Goal: Find specific page/section

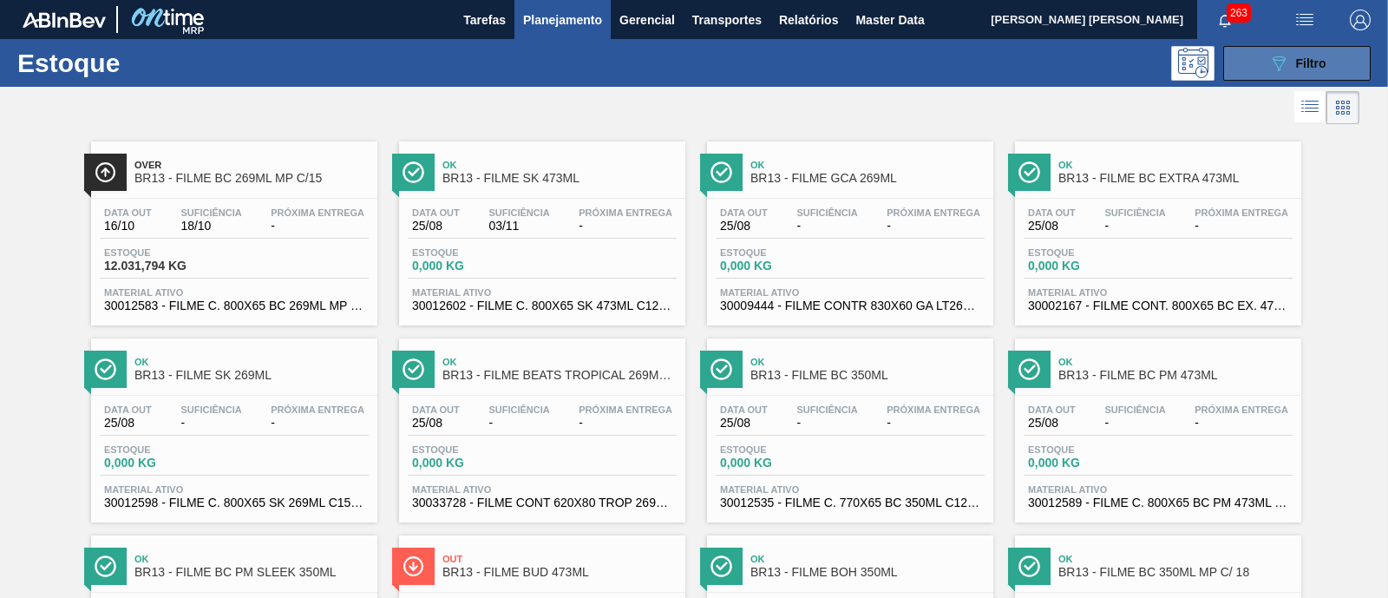
click at [1271, 48] on button "089F7B8B-B2A5-4AFE-B5C0-19BA573D28AC Filtro" at bounding box center [1296, 63] width 147 height 35
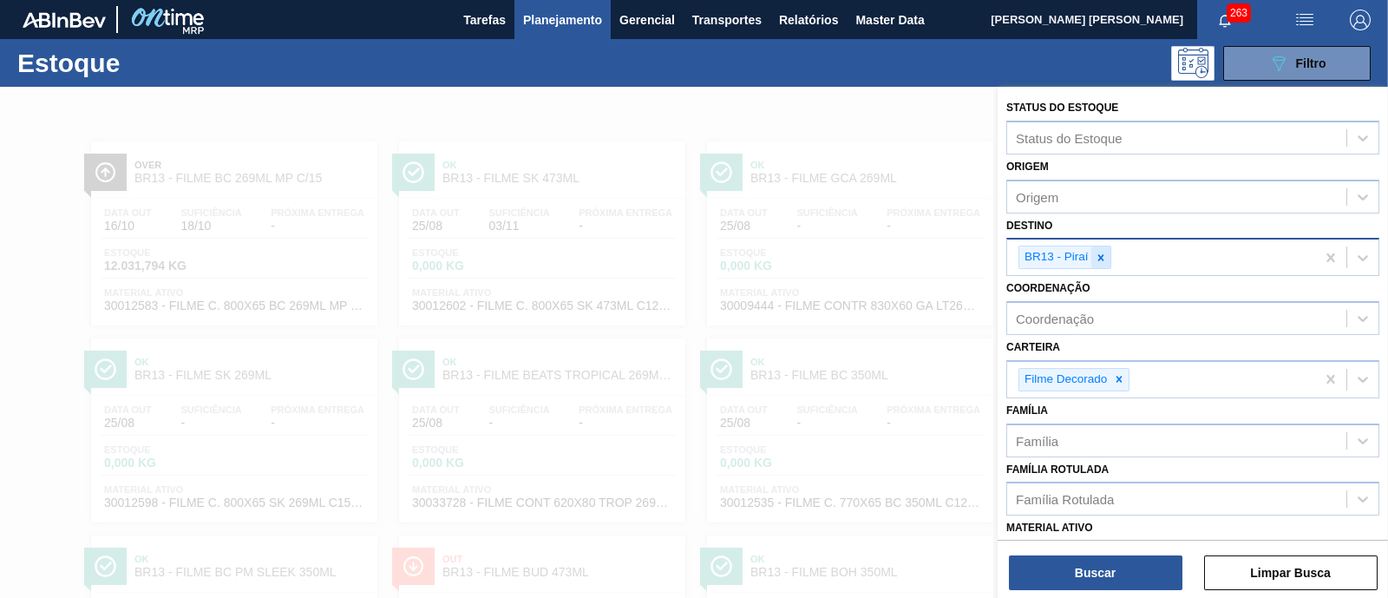
click at [1103, 259] on icon at bounding box center [1101, 258] width 12 height 12
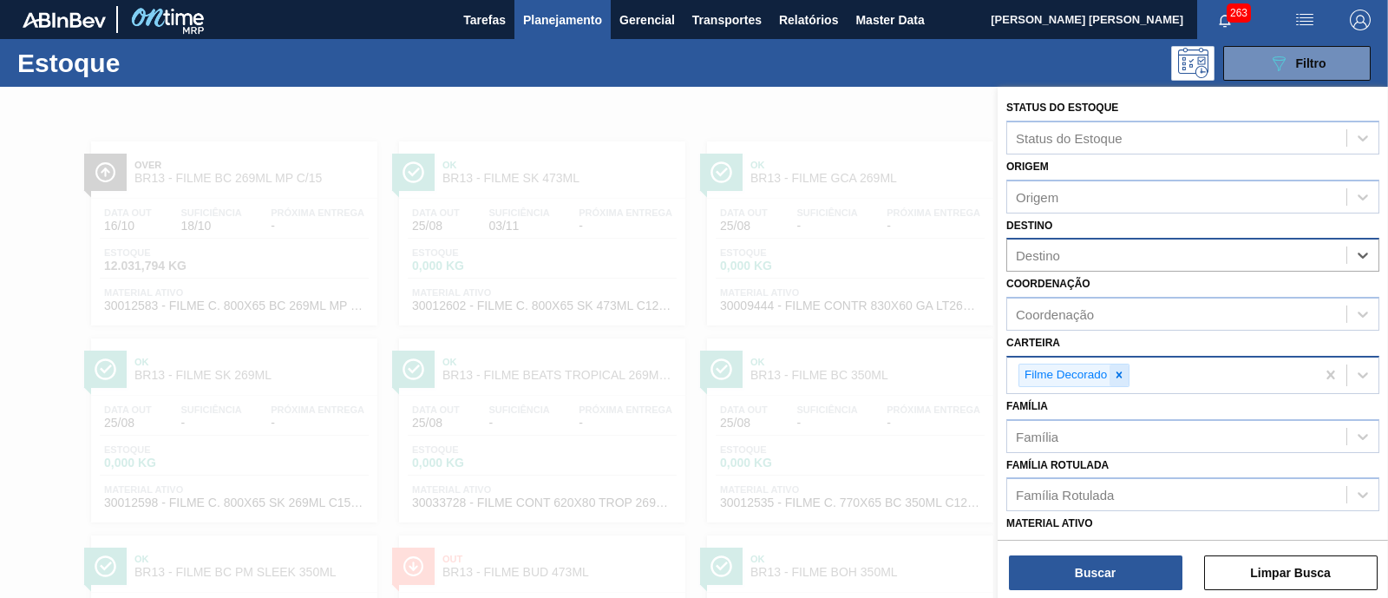
click at [1116, 373] on icon at bounding box center [1119, 375] width 12 height 12
click at [1054, 256] on div "Destino" at bounding box center [1038, 255] width 44 height 15
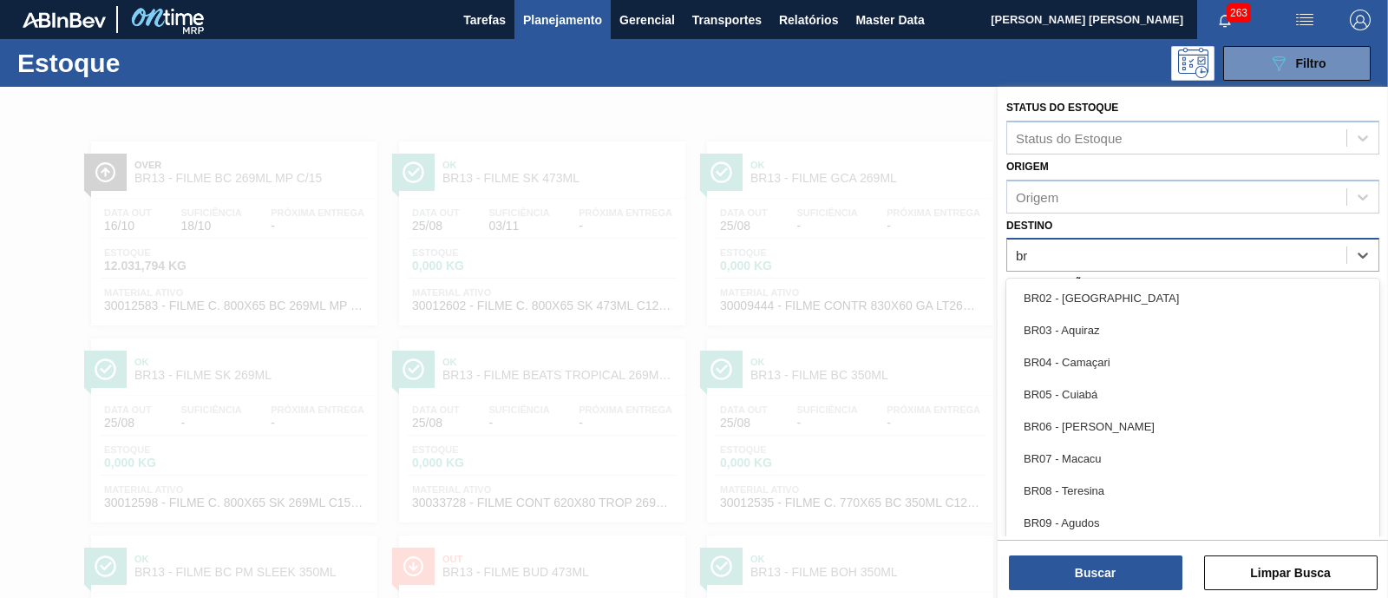
type input "b"
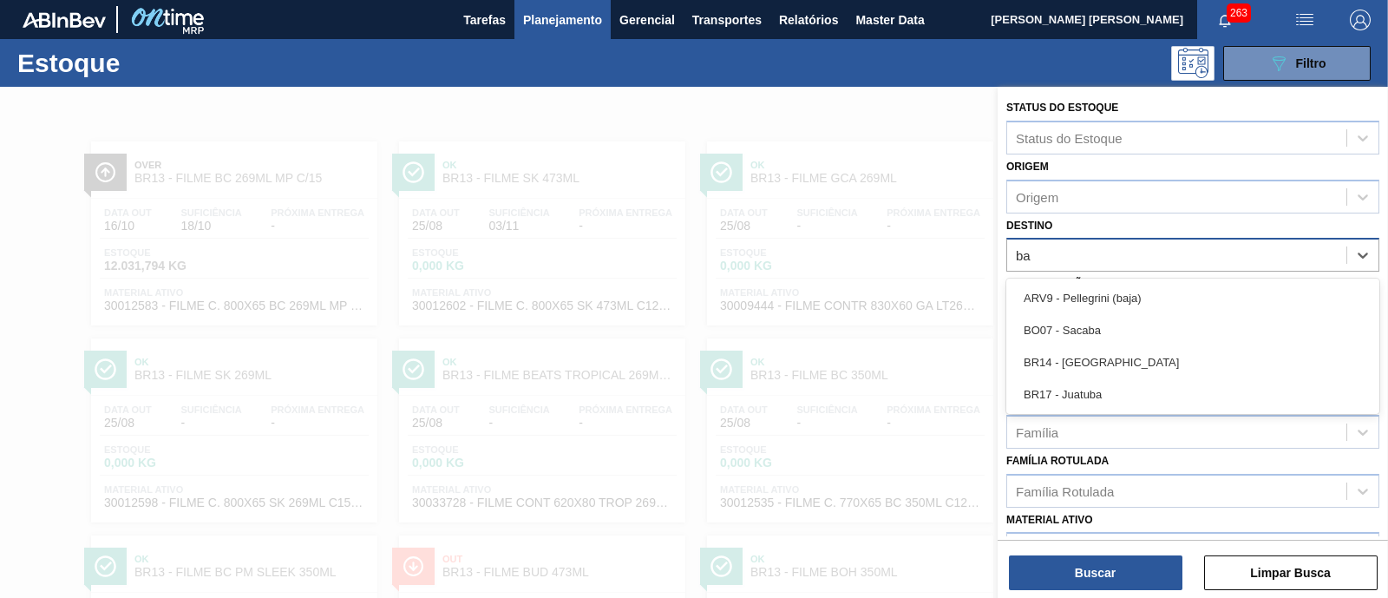
type input "b"
type input "arom"
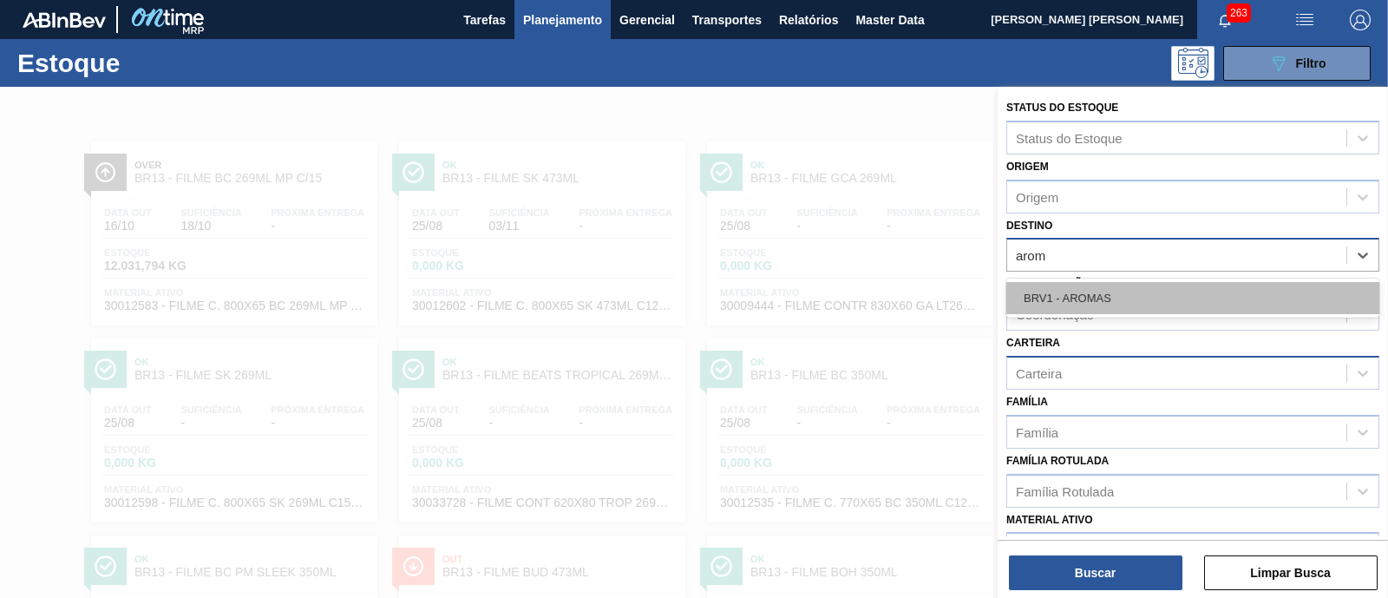
click at [1129, 284] on div "BRV1 - AROMAS" at bounding box center [1192, 298] width 373 height 32
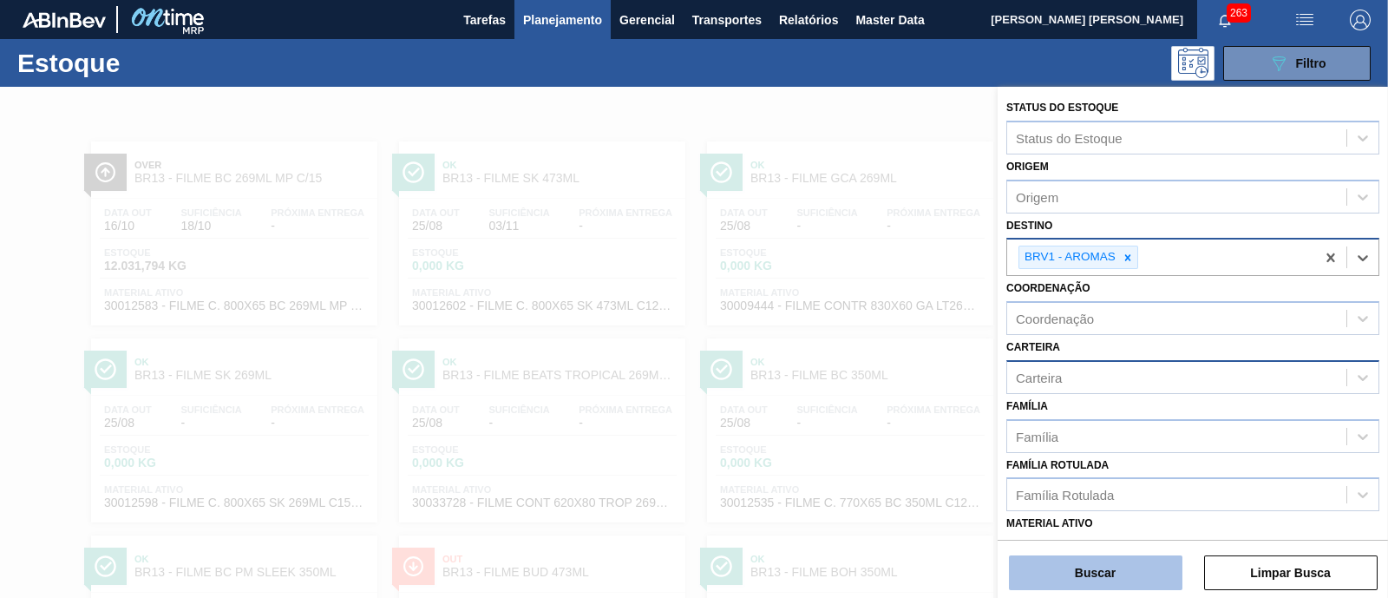
click at [1081, 573] on button "Buscar" at bounding box center [1096, 572] width 174 height 35
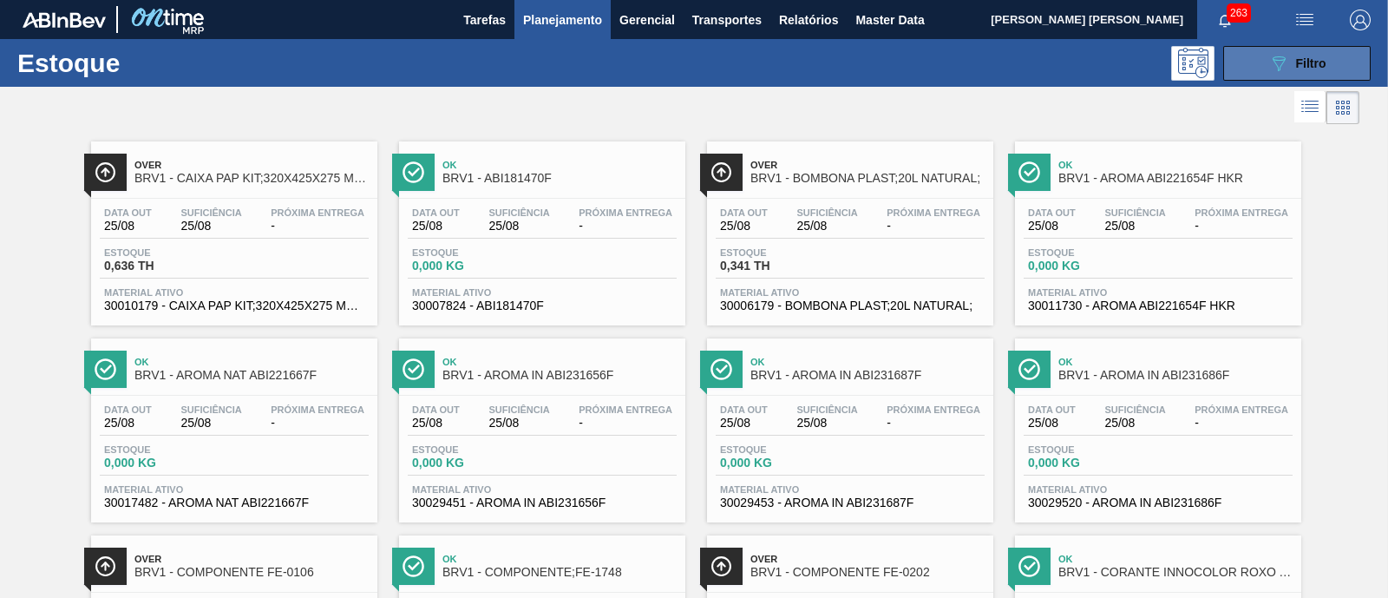
click at [1273, 58] on icon at bounding box center [1279, 63] width 13 height 15
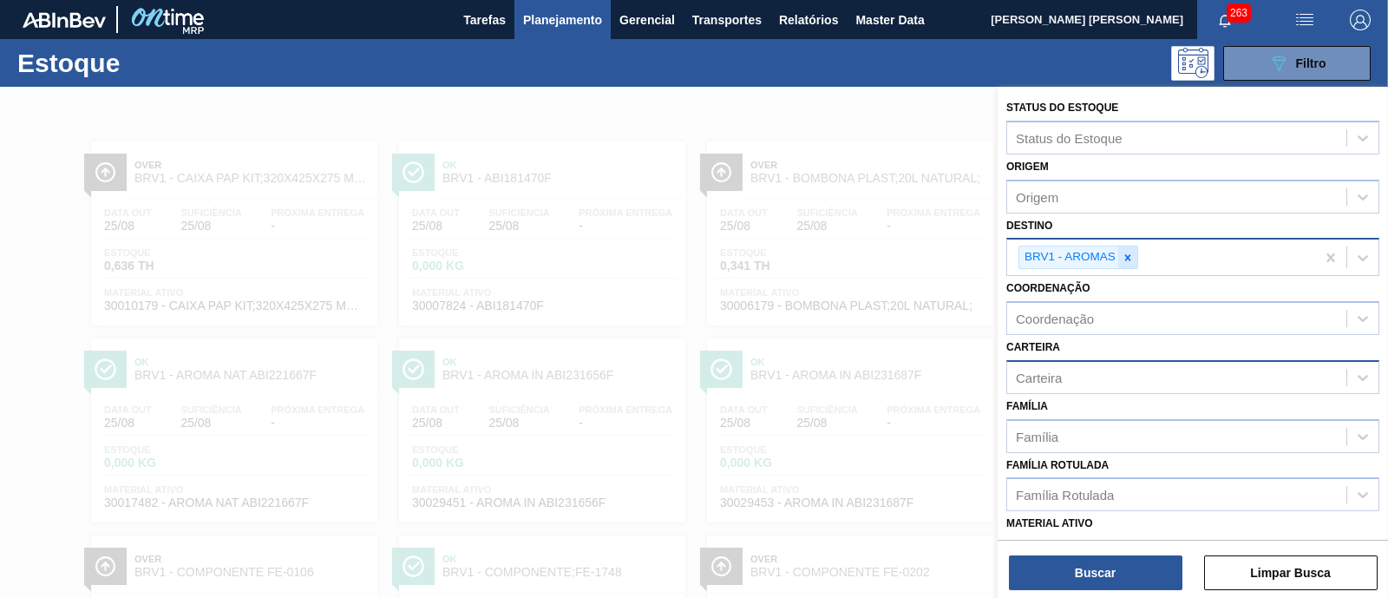
click at [1124, 258] on icon at bounding box center [1128, 258] width 12 height 12
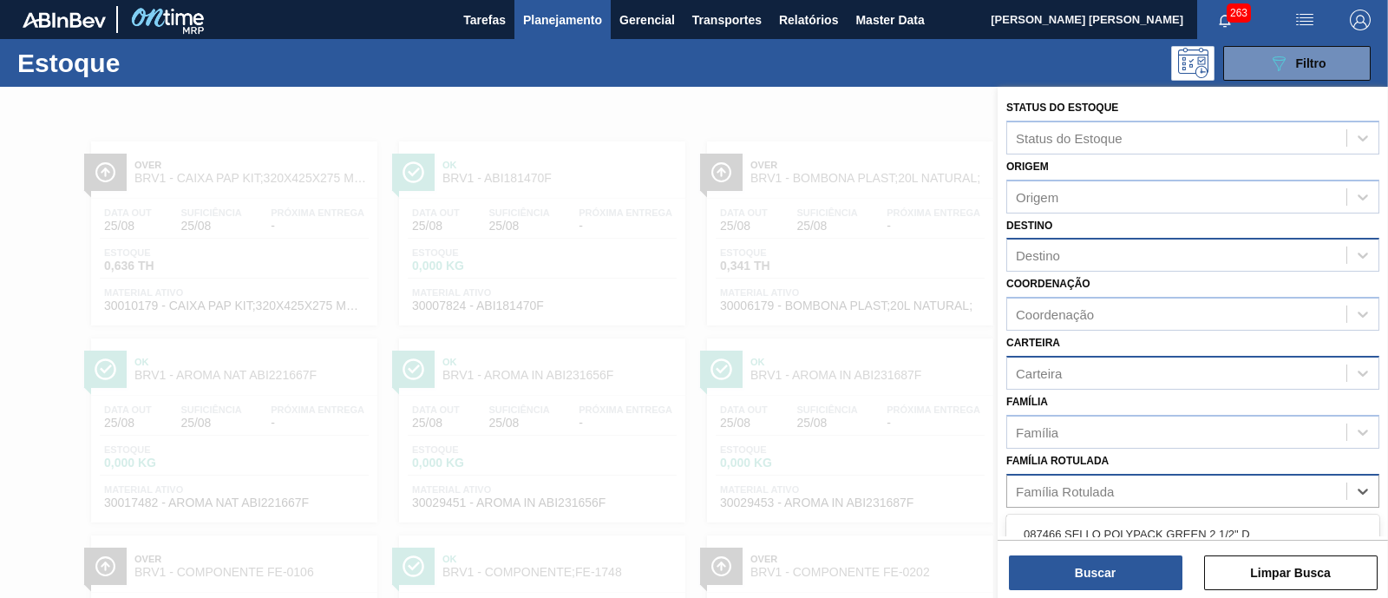
scroll to position [180, 0]
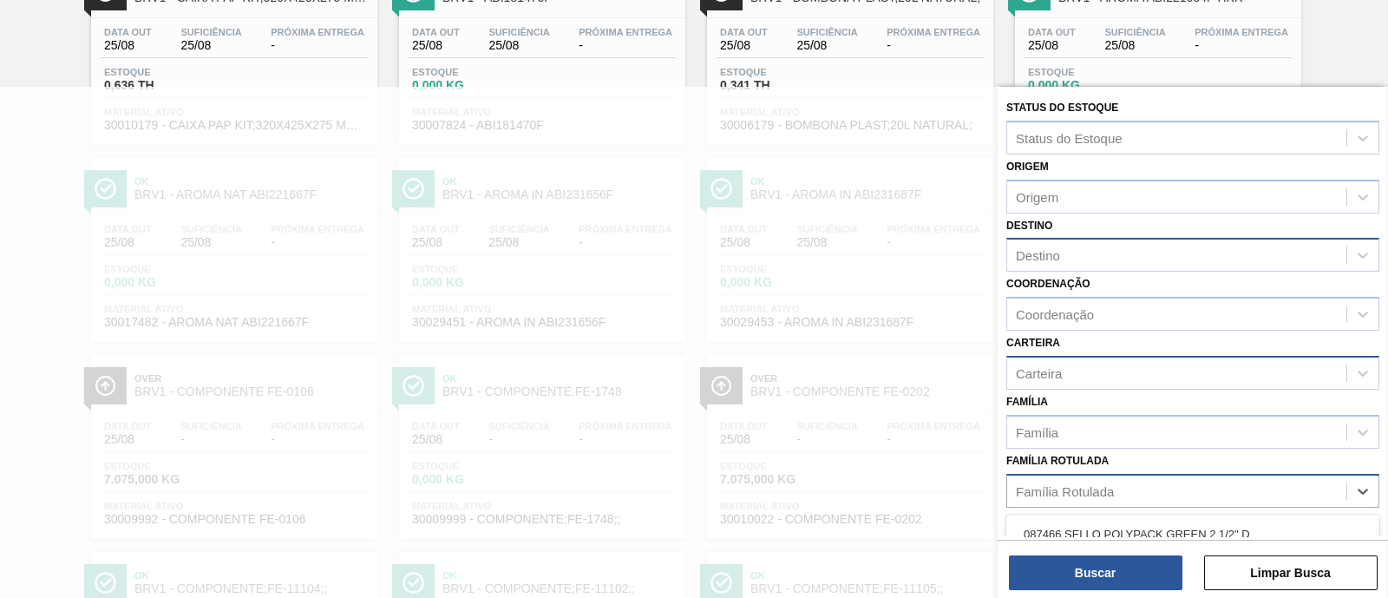
click at [1075, 495] on div "Família Rotulada" at bounding box center [1176, 490] width 339 height 25
type Rotulada "aroma de se"
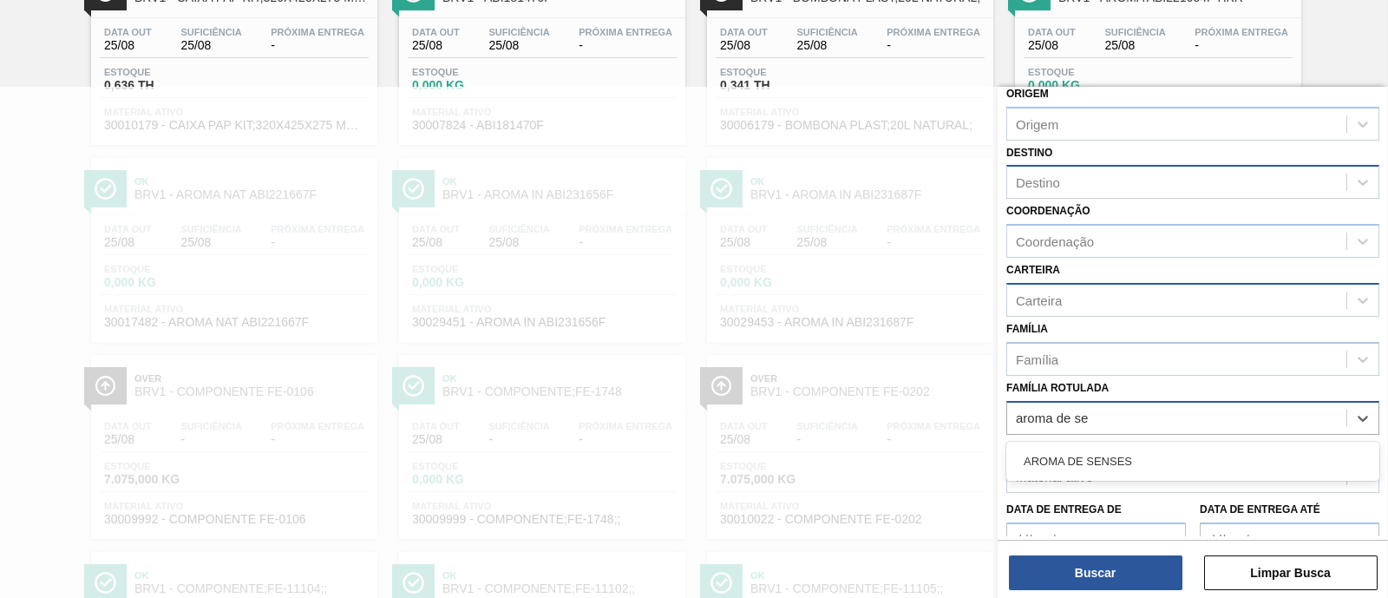
scroll to position [108, 0]
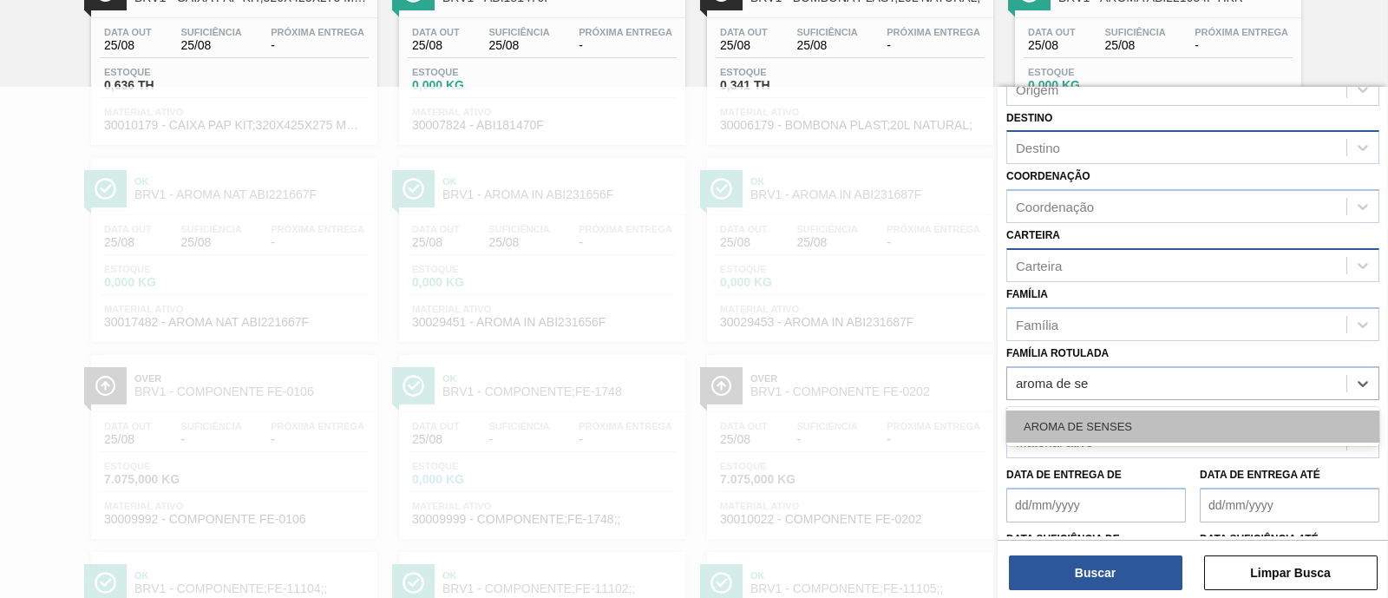
click at [1078, 420] on div "AROMA DE SENSES" at bounding box center [1192, 426] width 373 height 32
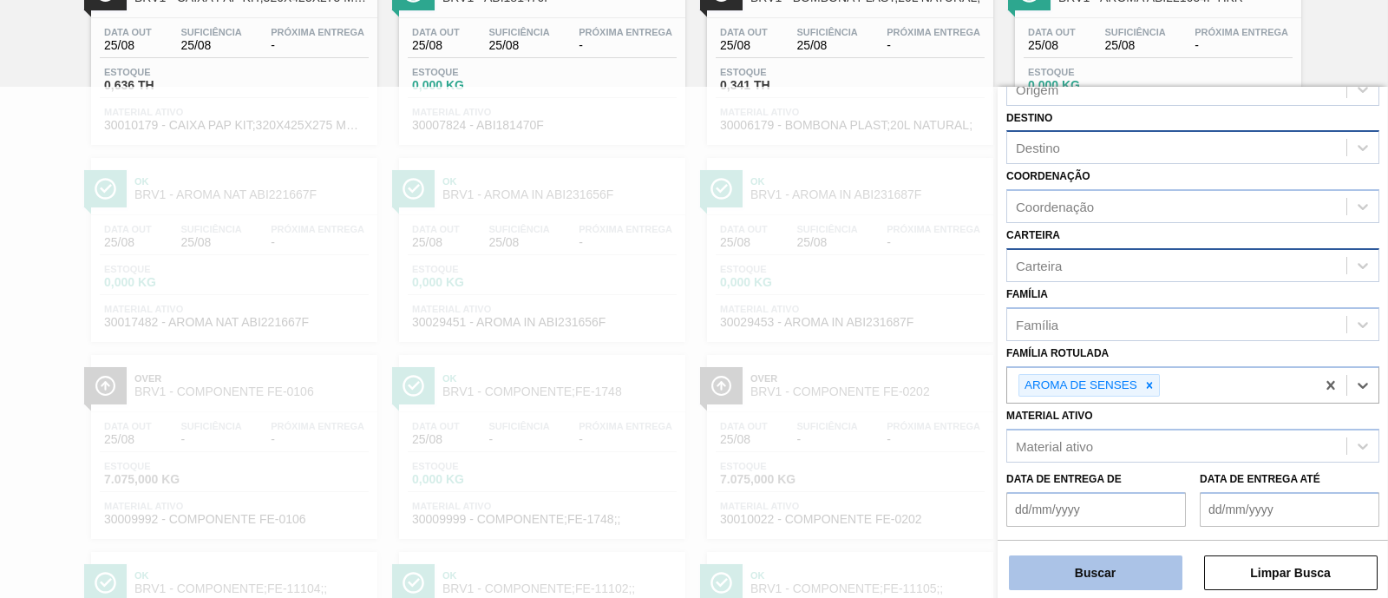
click at [1098, 579] on button "Buscar" at bounding box center [1096, 572] width 174 height 35
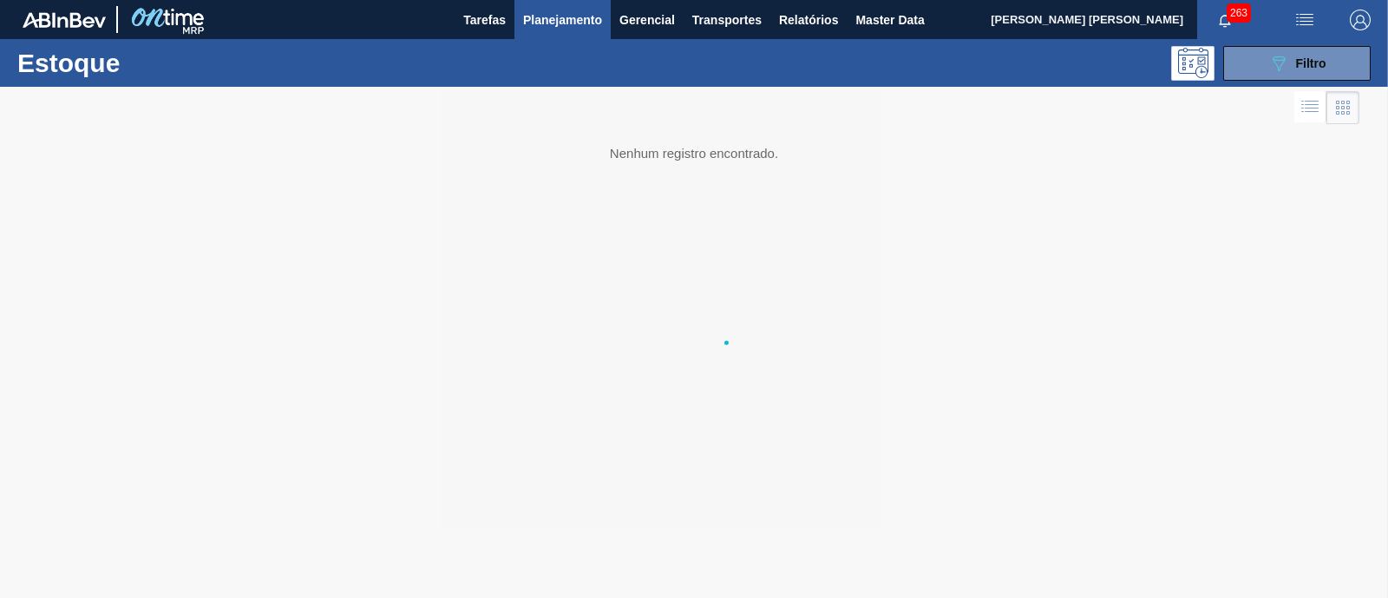
scroll to position [0, 0]
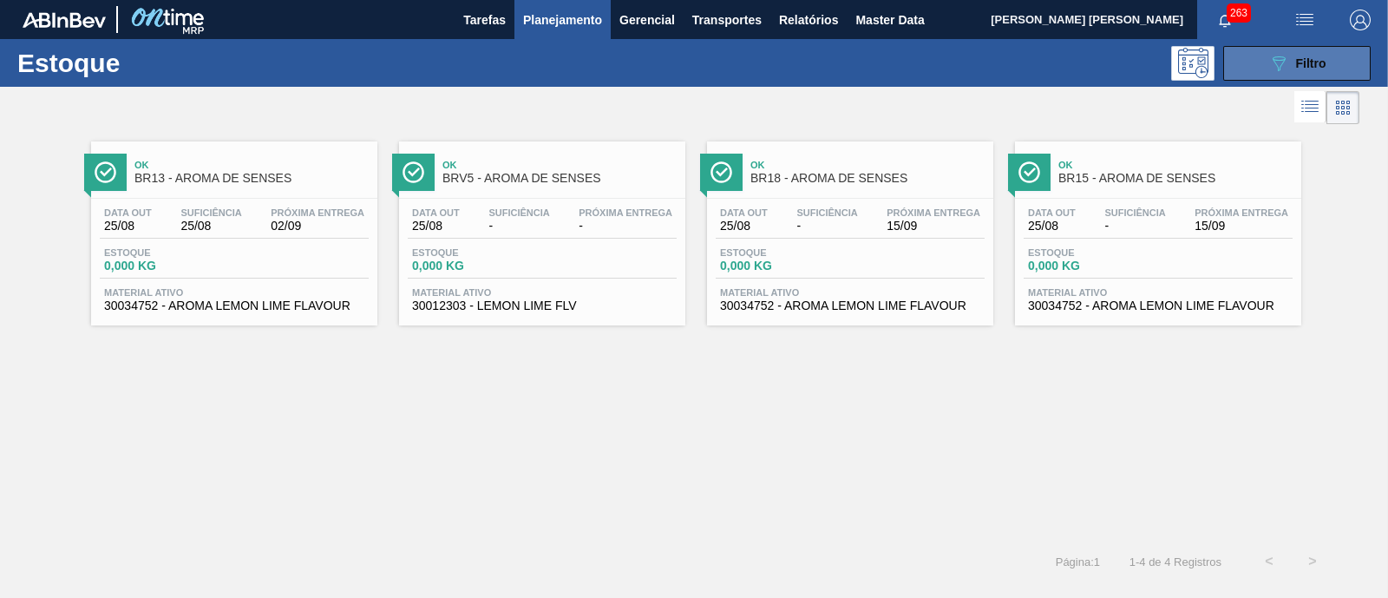
click at [1270, 59] on icon "089F7B8B-B2A5-4AFE-B5C0-19BA573D28AC" at bounding box center [1278, 63] width 21 height 21
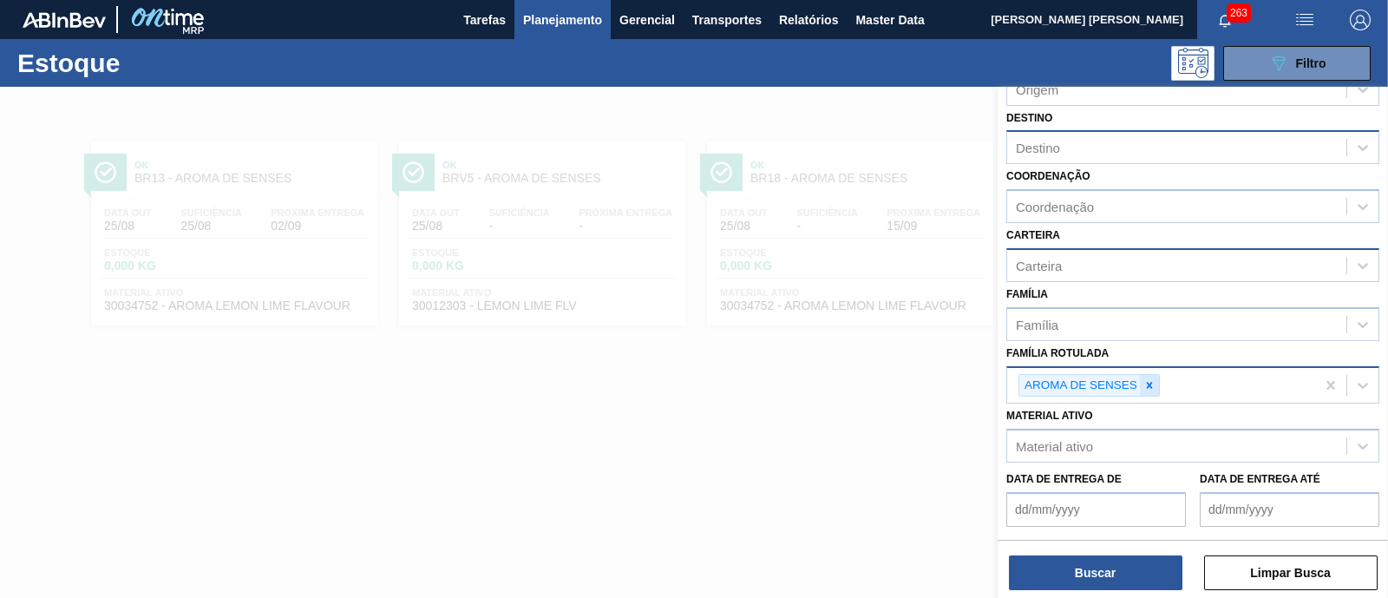
click at [1147, 381] on icon at bounding box center [1150, 385] width 12 height 12
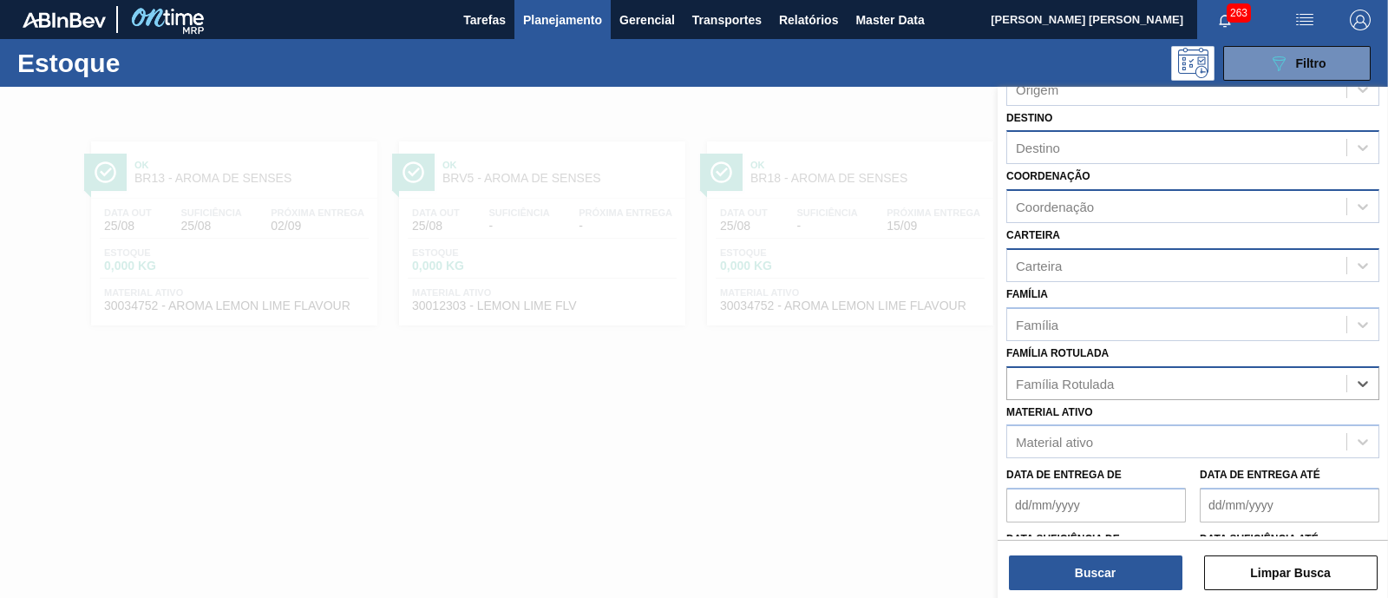
click at [1078, 206] on div "Coordenação" at bounding box center [1055, 207] width 78 height 15
type input "brv5"
click at [1078, 206] on div "Coordenação" at bounding box center [1176, 206] width 339 height 25
click at [1047, 141] on div "Destino" at bounding box center [1038, 148] width 44 height 15
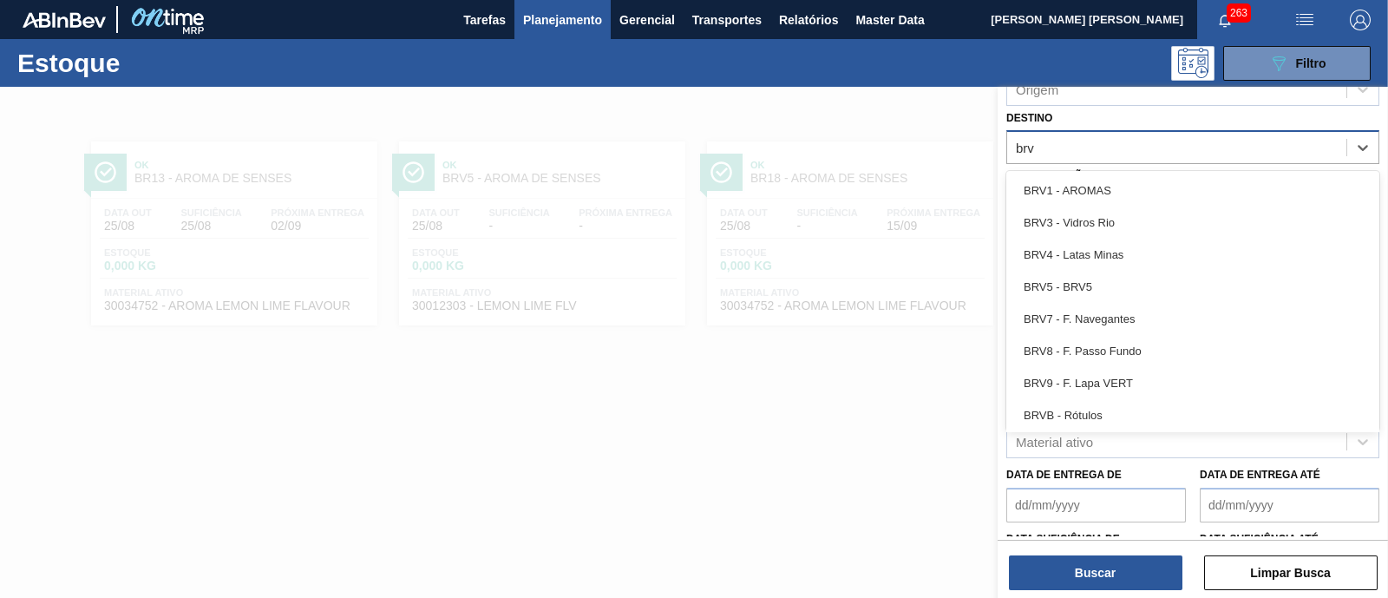
type input "brv5"
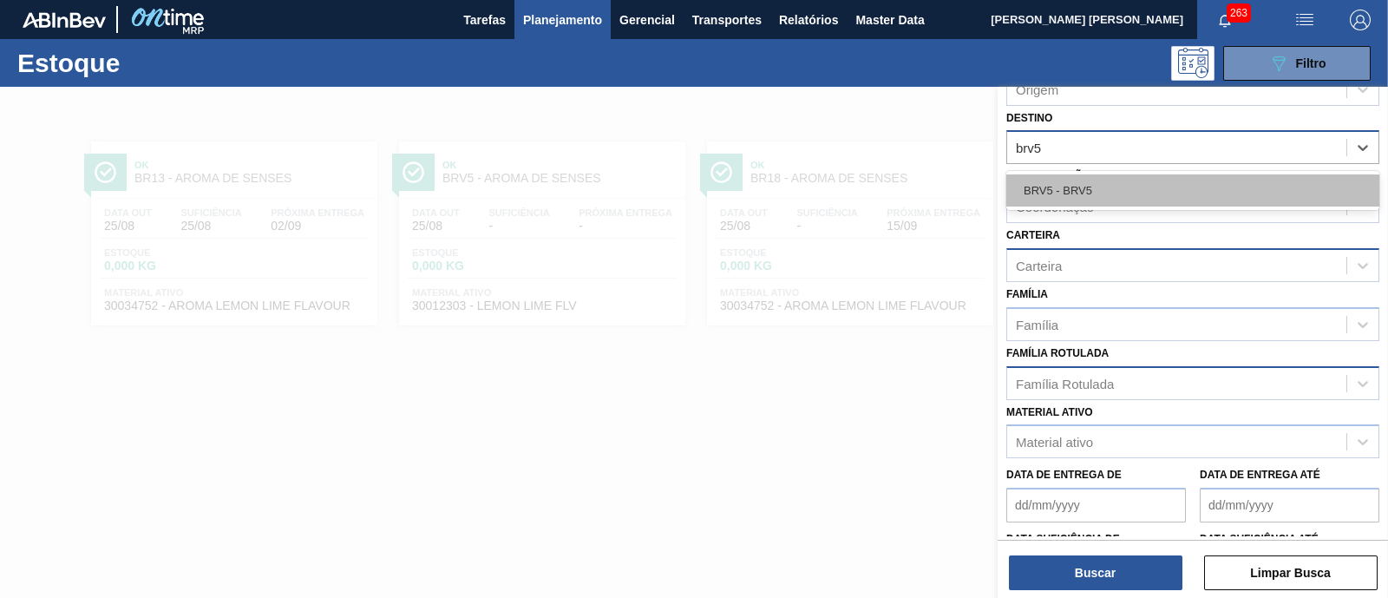
click at [1072, 180] on div "BRV5 - BRV5" at bounding box center [1192, 190] width 373 height 32
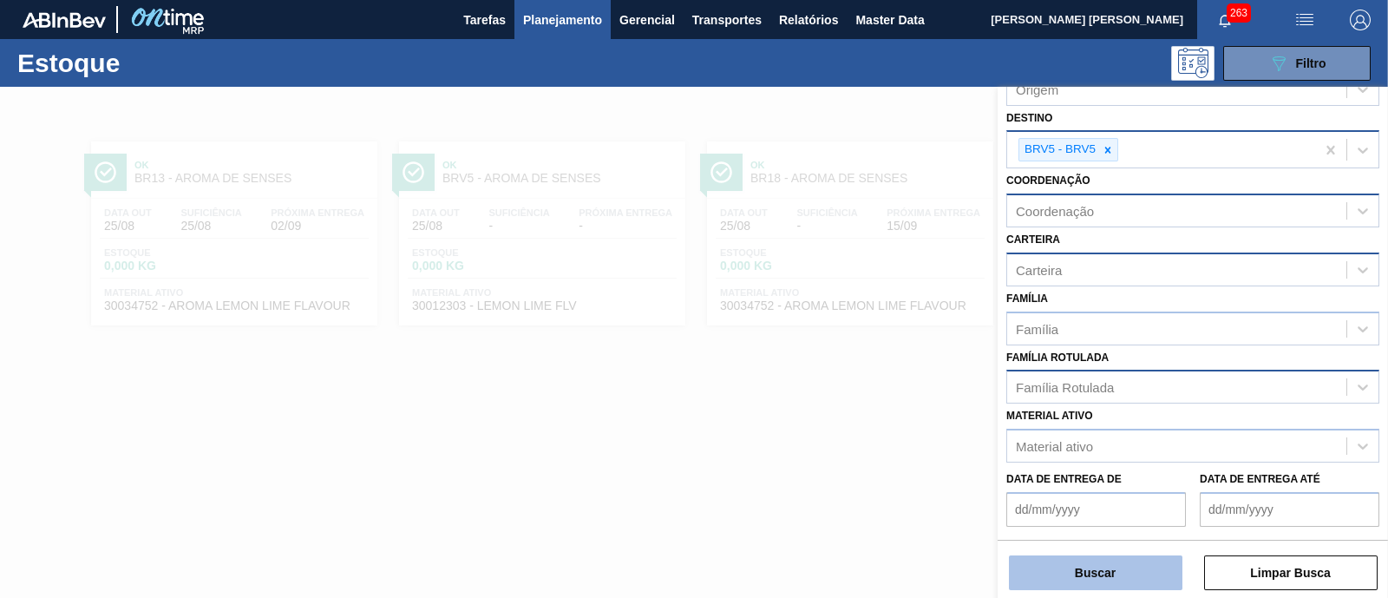
click at [1059, 581] on button "Buscar" at bounding box center [1096, 572] width 174 height 35
